Goal: Task Accomplishment & Management: Use online tool/utility

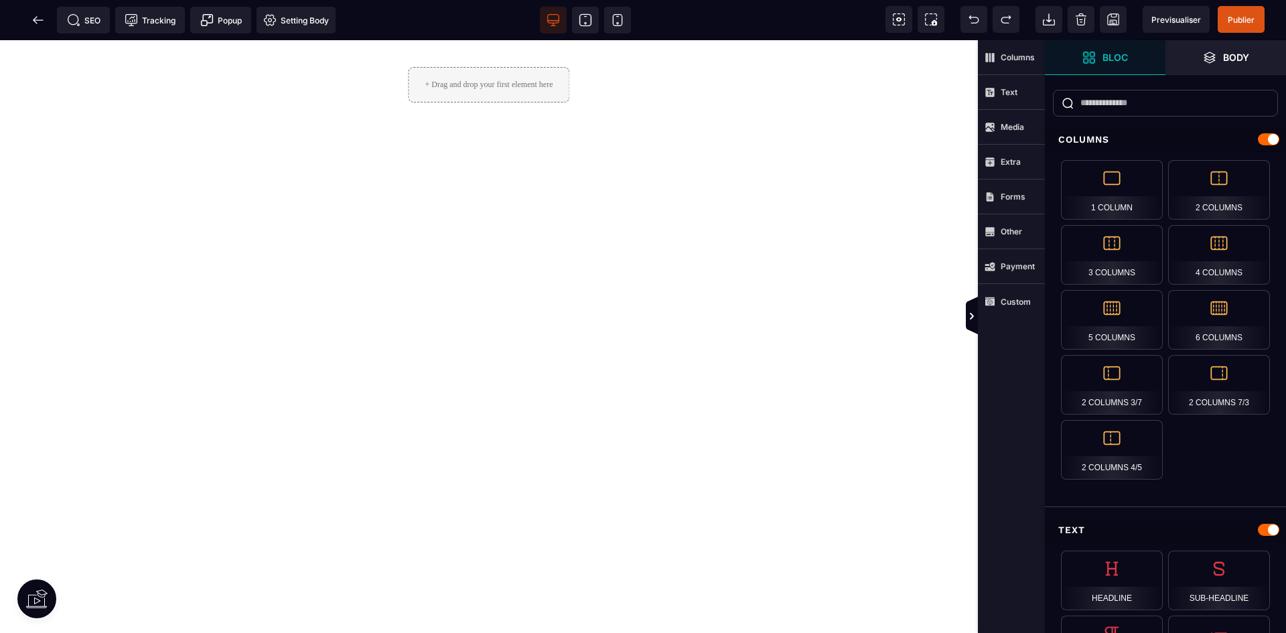
click at [377, 259] on div "+ Drag and drop your first element here" at bounding box center [489, 336] width 978 height 593
click at [895, 20] on icon at bounding box center [899, 19] width 13 height 13
click at [482, 177] on div "+ Drag and drop your first element here" at bounding box center [489, 336] width 978 height 593
click at [1015, 306] on strong "Custom" at bounding box center [1016, 302] width 30 height 10
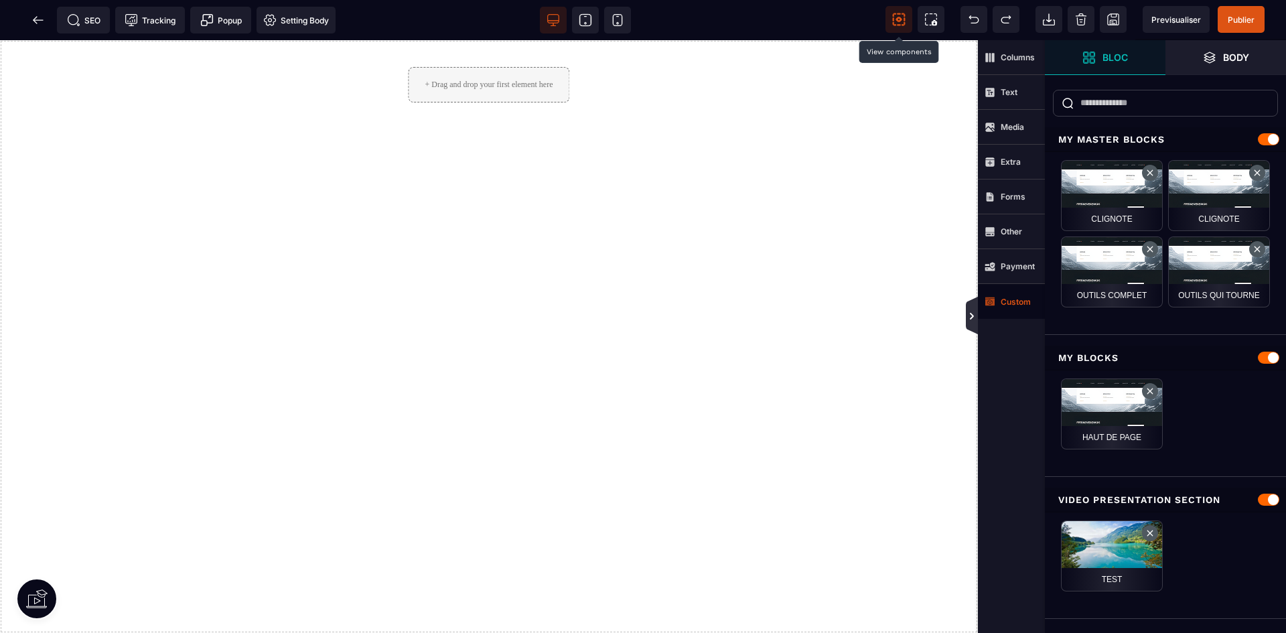
click at [969, 314] on icon at bounding box center [972, 316] width 11 height 11
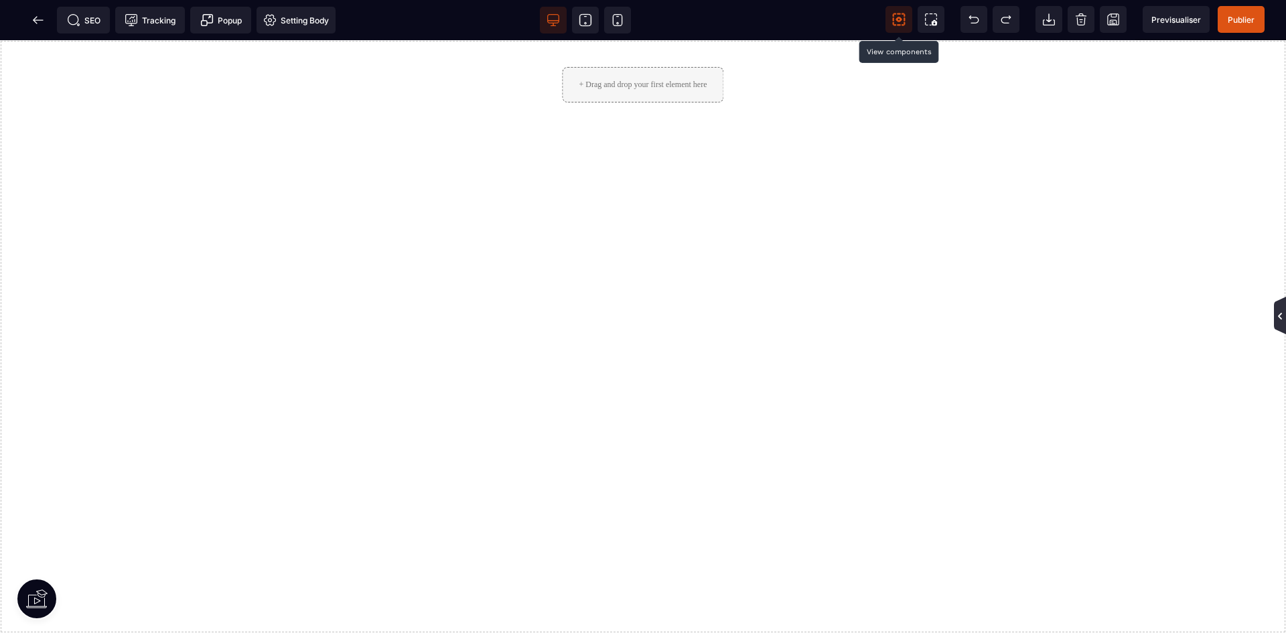
click at [1282, 311] on icon at bounding box center [1280, 316] width 11 height 11
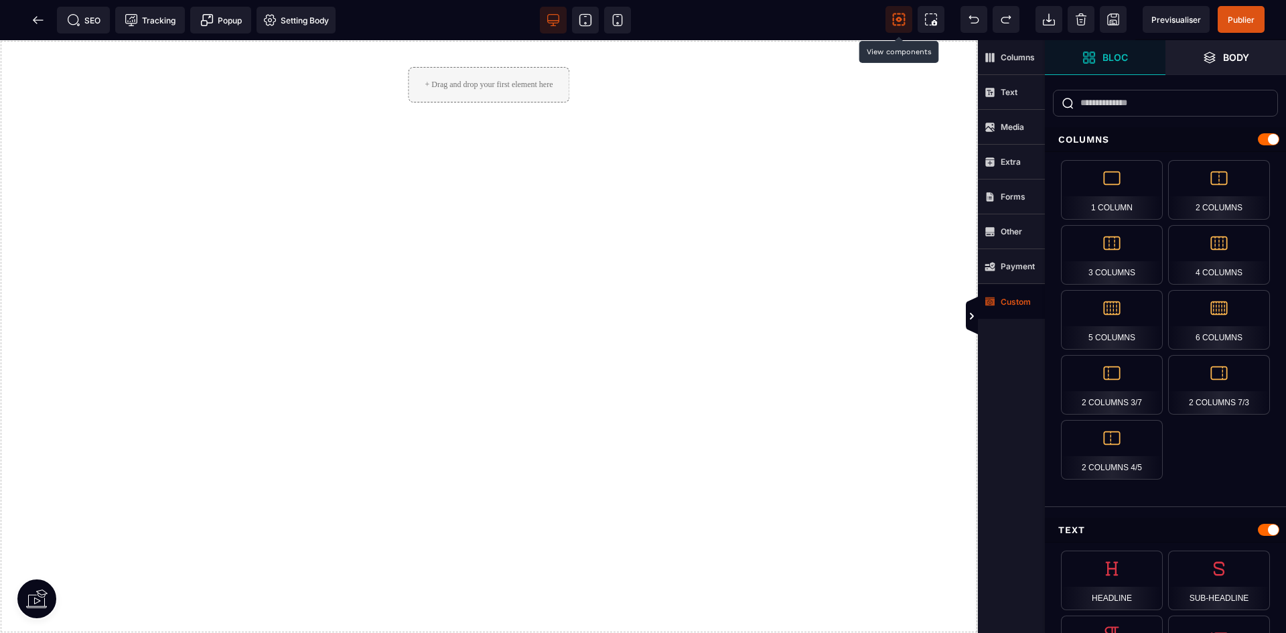
click at [492, 82] on div "+ Drag and drop your first element here" at bounding box center [488, 85] width 161 height 36
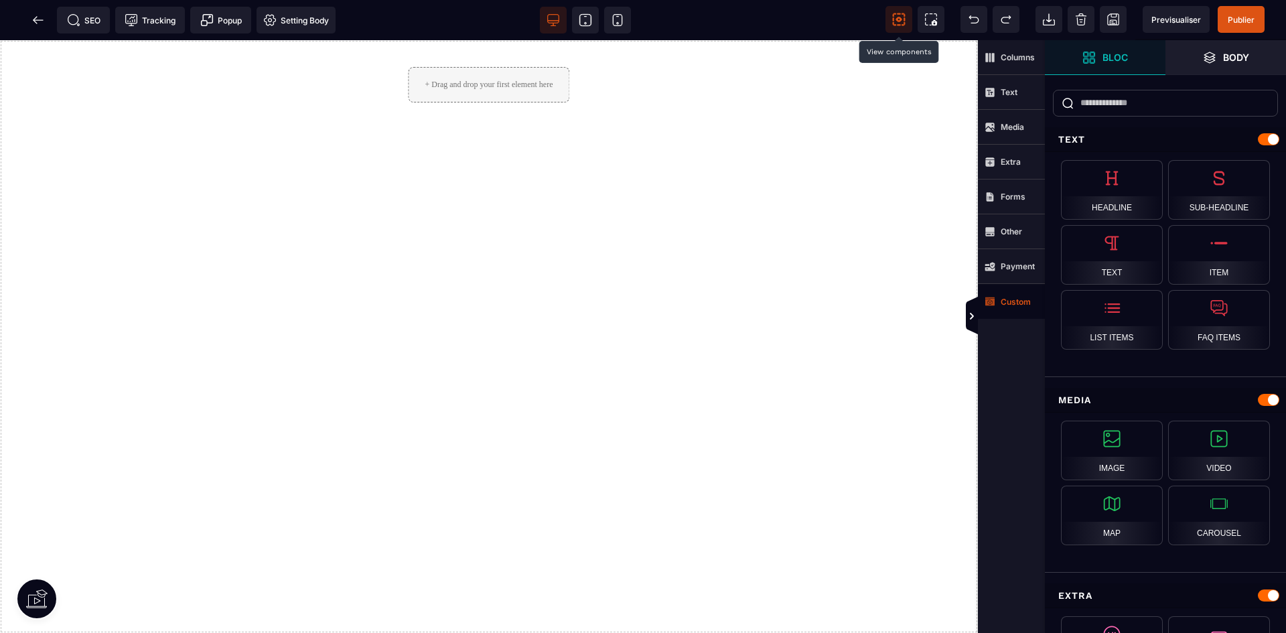
click at [460, 159] on div "+ Drag and drop your first element here" at bounding box center [489, 336] width 978 height 593
click at [1154, 48] on span "Bloc" at bounding box center [1105, 57] width 121 height 35
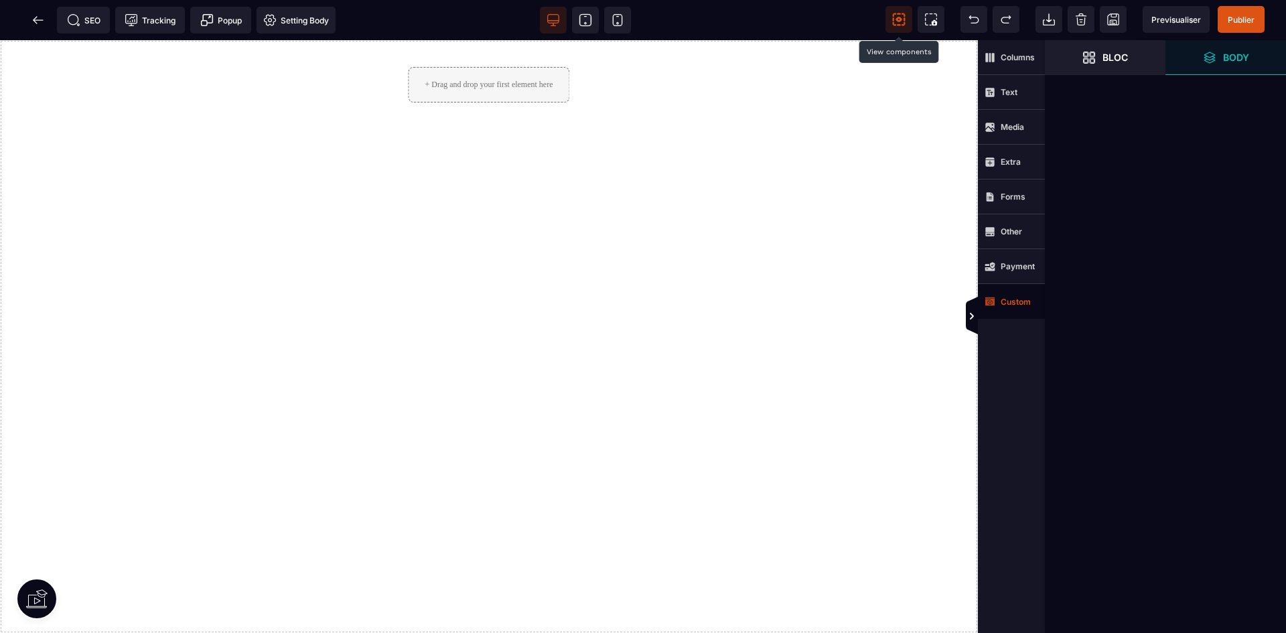
click at [1259, 43] on span "Body" at bounding box center [1226, 57] width 121 height 35
click at [1132, 57] on span "Bloc" at bounding box center [1105, 57] width 121 height 35
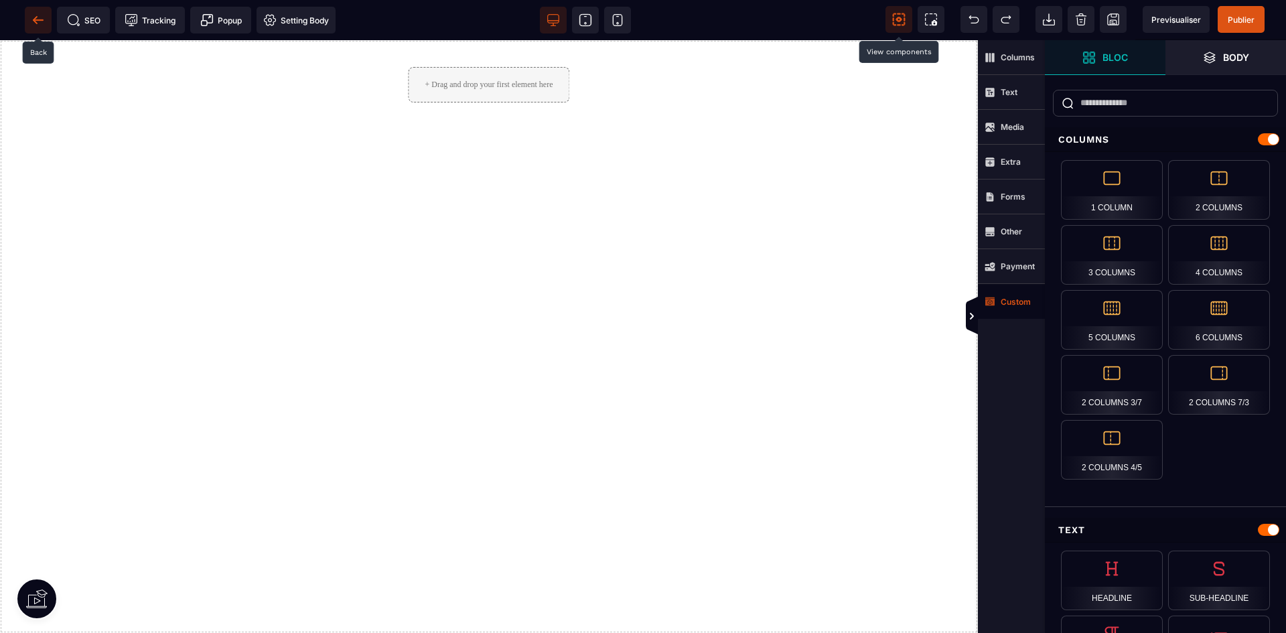
click at [45, 18] on span at bounding box center [38, 20] width 27 height 27
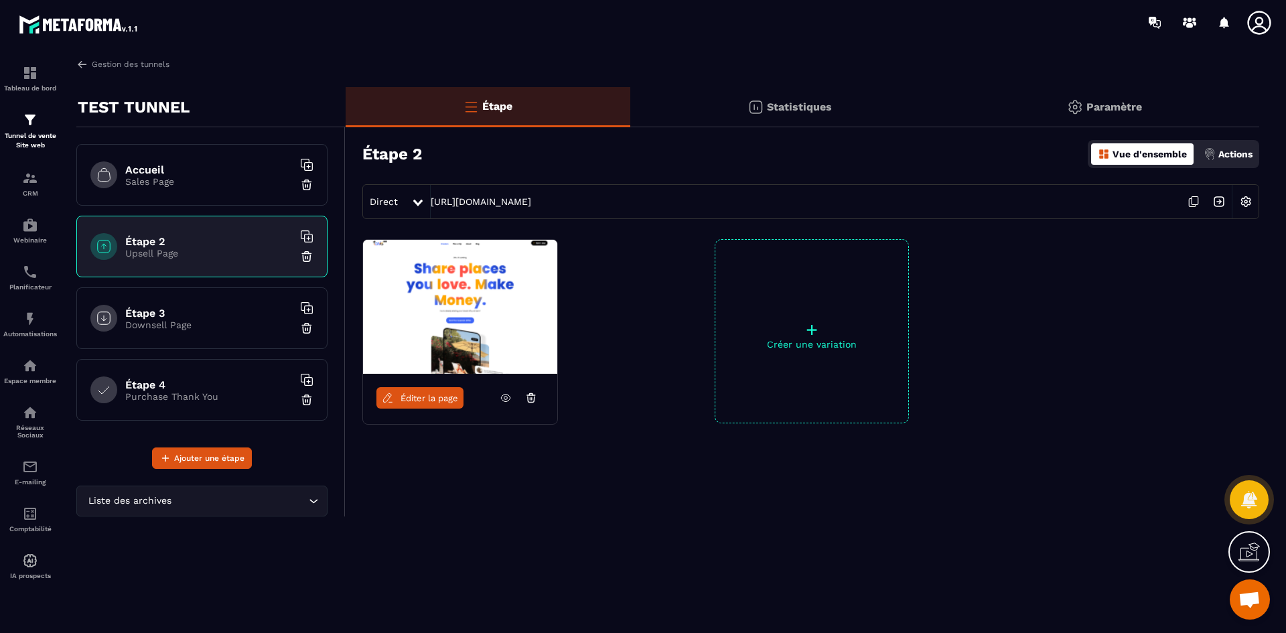
click at [445, 395] on span "Éditer la page" at bounding box center [430, 398] width 58 height 10
